Goal: Information Seeking & Learning: Learn about a topic

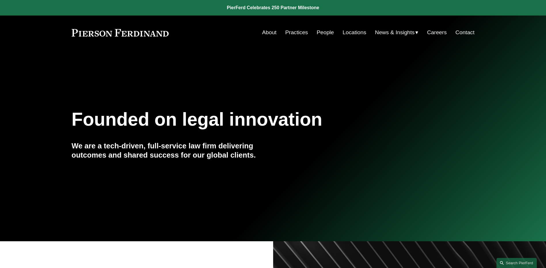
click at [324, 32] on link "People" at bounding box center [325, 32] width 17 height 11
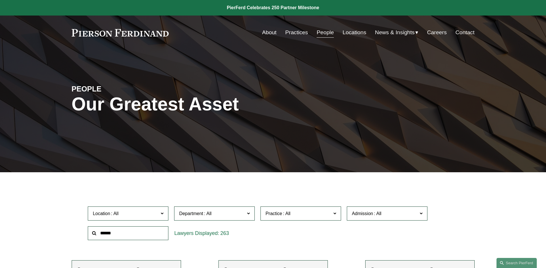
click at [0, 0] on span "News" at bounding box center [0, 0] width 0 height 0
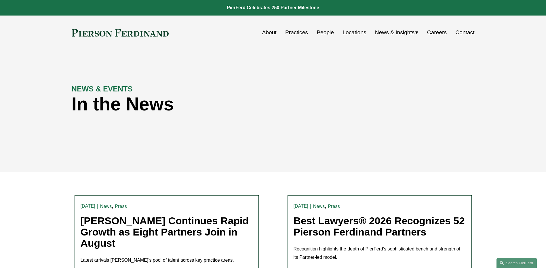
click at [321, 29] on link "People" at bounding box center [325, 32] width 17 height 11
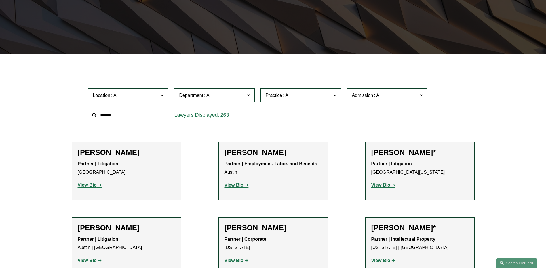
scroll to position [144, 0]
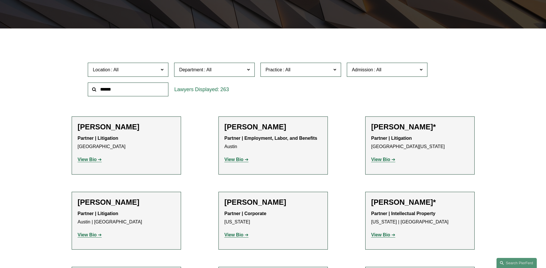
click at [384, 157] on p "View Bio" at bounding box center [419, 160] width 97 height 8
click at [384, 160] on strong "View Bio" at bounding box center [380, 159] width 19 height 5
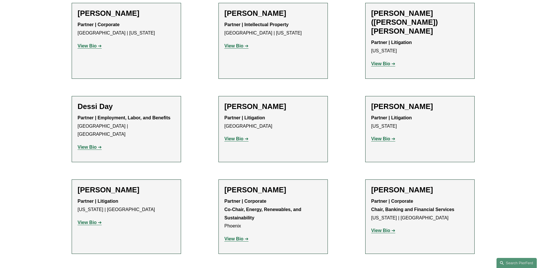
scroll to position [1842, 0]
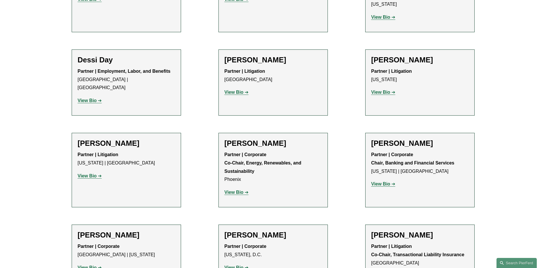
scroll to position [1928, 0]
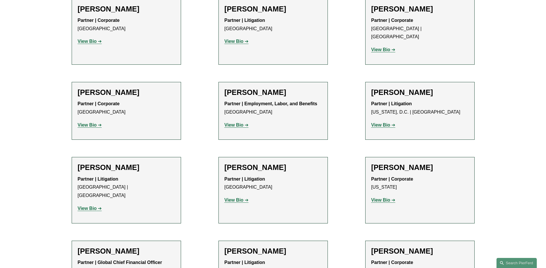
scroll to position [4374, 0]
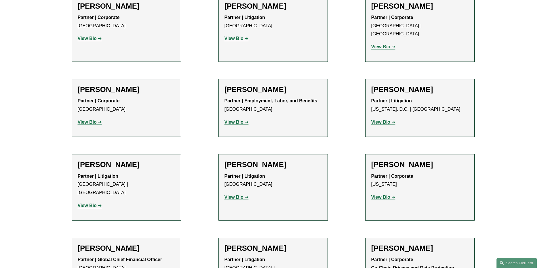
drag, startPoint x: 147, startPoint y: 210, endPoint x: 126, endPoint y: 215, distance: 21.2
drag, startPoint x: 126, startPoint y: 215, endPoint x: 140, endPoint y: 234, distance: 23.9
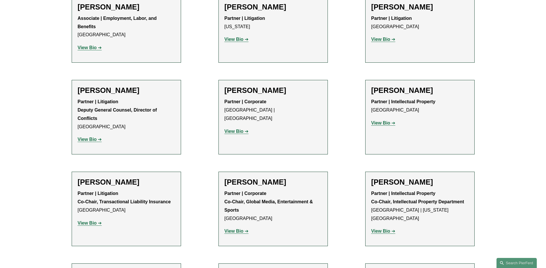
scroll to position [6216, 0]
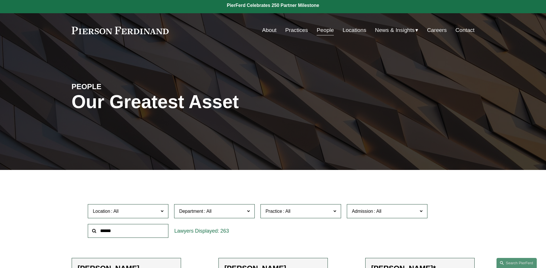
scroll to position [0, 0]
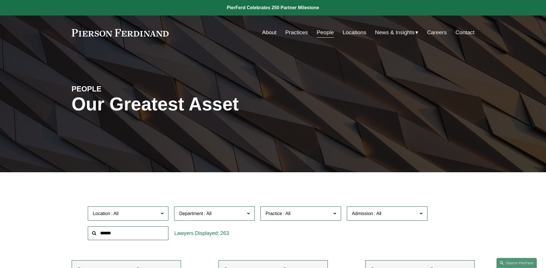
click at [0, 0] on span "News" at bounding box center [0, 0] width 0 height 0
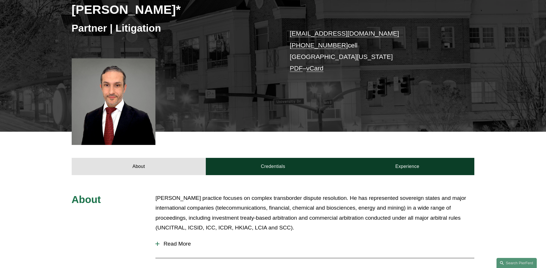
scroll to position [115, 0]
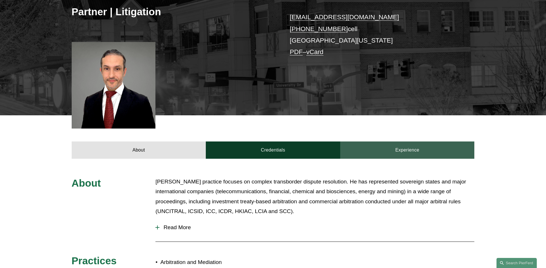
click at [432, 151] on link "Experience" at bounding box center [407, 150] width 134 height 17
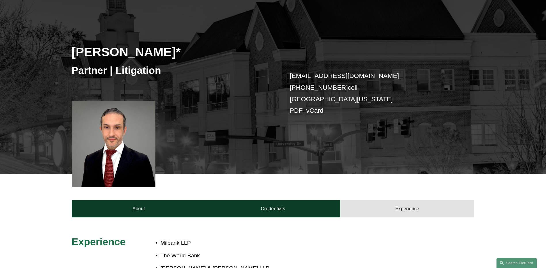
scroll to position [55, 0]
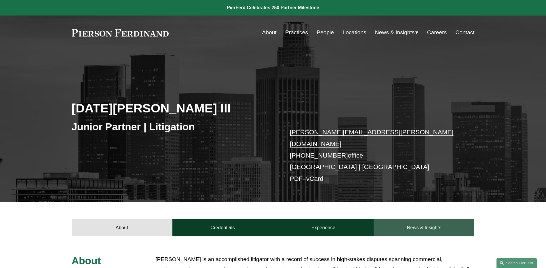
click at [440, 223] on link "News & Insights" at bounding box center [424, 227] width 101 height 17
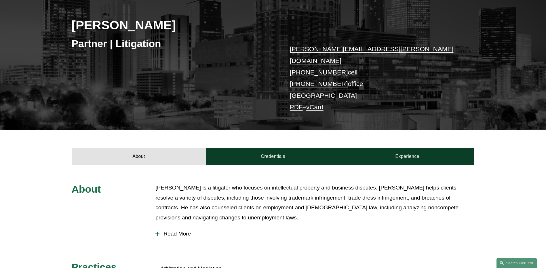
scroll to position [86, 0]
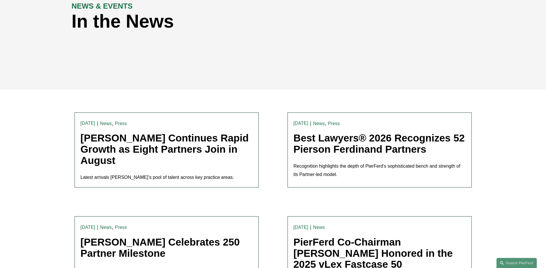
scroll to position [86, 0]
